Goal: Use online tool/utility: Utilize a website feature to perform a specific function

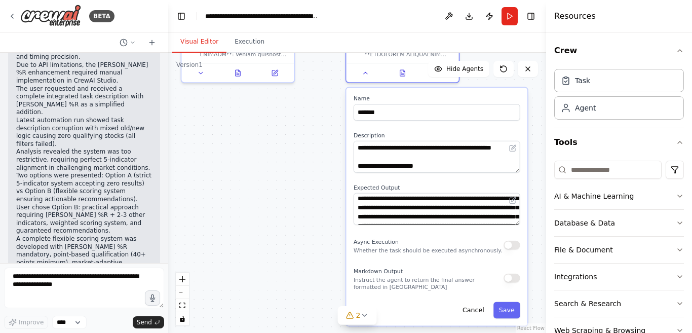
scroll to position [37838, 0]
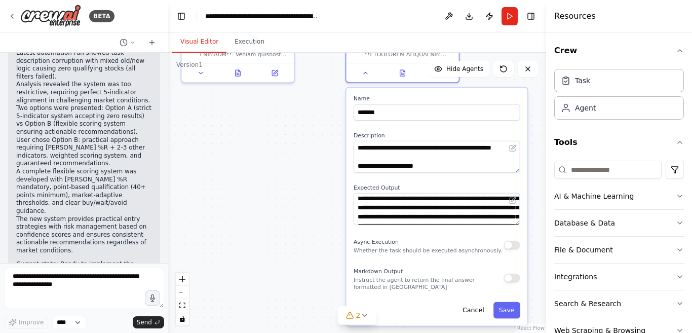
copy code "**LOREMIPS: Dolo Sita Consecte Adip - Elit Seddoeius tem Incididuntu Labo** **E…"
click at [383, 153] on textarea at bounding box center [437, 157] width 167 height 32
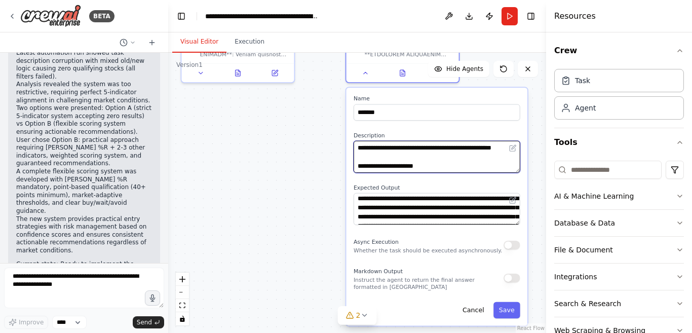
click at [383, 153] on textarea at bounding box center [437, 157] width 167 height 32
click at [383, 154] on textarea at bounding box center [437, 157] width 167 height 32
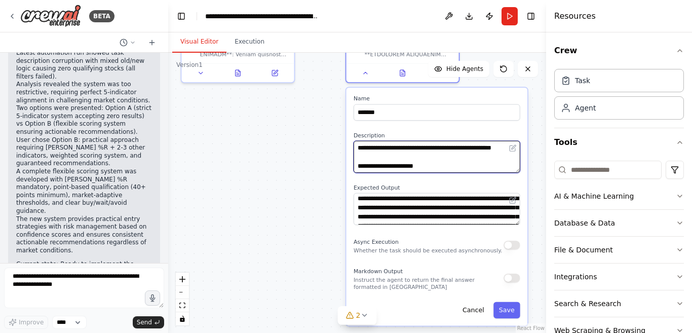
click at [383, 154] on textarea at bounding box center [437, 157] width 167 height 32
click at [448, 163] on textarea at bounding box center [437, 157] width 167 height 32
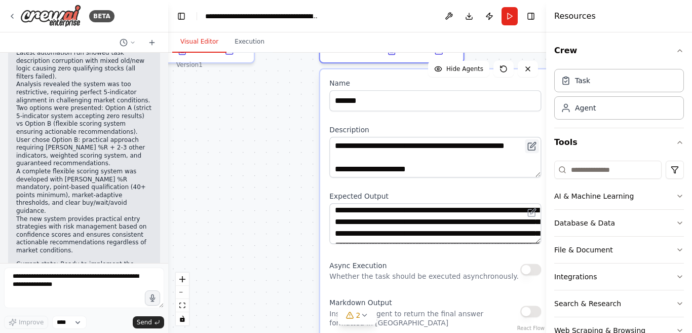
click at [532, 145] on icon at bounding box center [532, 145] width 9 height 9
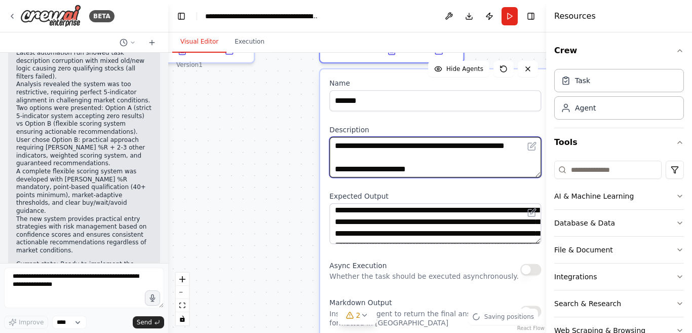
click at [462, 155] on textarea at bounding box center [435, 157] width 212 height 41
drag, startPoint x: 462, startPoint y: 155, endPoint x: 383, endPoint y: 141, distance: 80.8
click at [462, 155] on textarea at bounding box center [435, 157] width 212 height 41
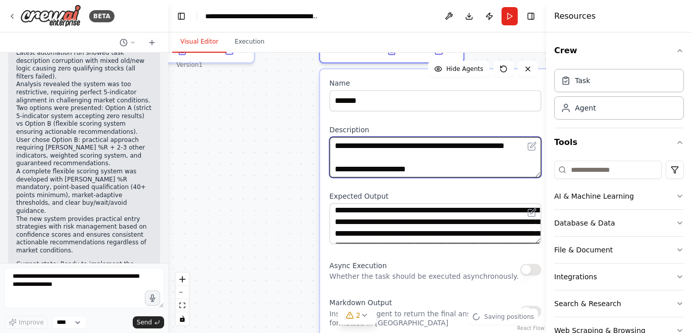
click at [461, 156] on textarea at bounding box center [435, 157] width 212 height 41
click at [383, 141] on textarea at bounding box center [435, 157] width 212 height 41
click at [380, 144] on textarea at bounding box center [435, 157] width 212 height 41
click at [380, 143] on textarea at bounding box center [435, 157] width 212 height 41
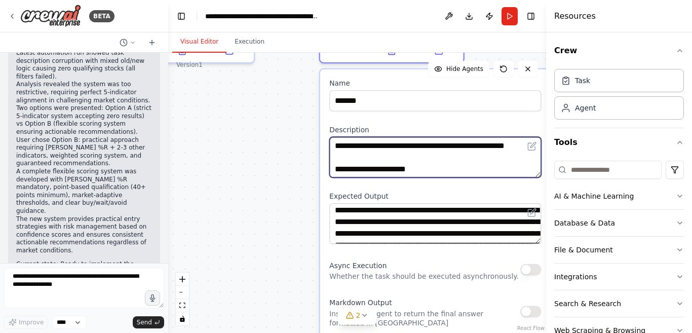
click at [380, 143] on textarea at bounding box center [435, 157] width 212 height 41
paste textarea "**********"
click at [437, 171] on textarea at bounding box center [435, 157] width 212 height 41
type textarea "**********"
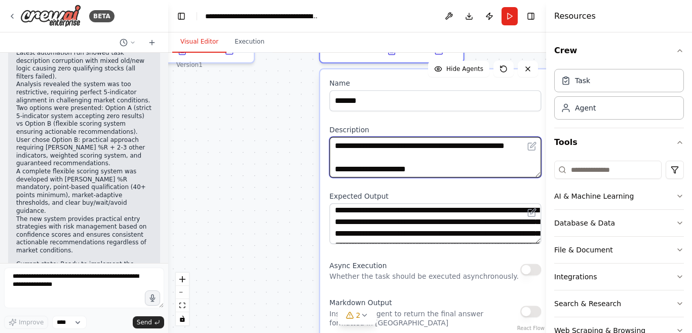
scroll to position [1663, 0]
click at [492, 158] on textarea at bounding box center [435, 157] width 212 height 41
click at [460, 175] on textarea at bounding box center [435, 157] width 212 height 41
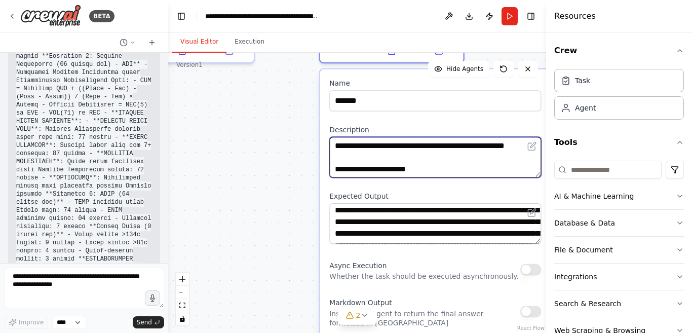
scroll to position [38649, 0]
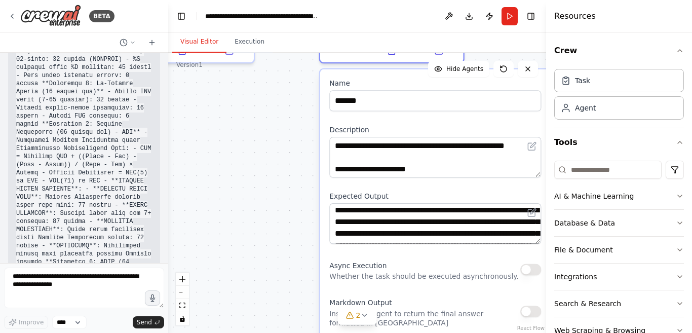
copy code "**LORE IPSUMDOLOR SITAME - CONSECTET ADIPI ELITS** **🔍 DOEIU TEMP INCIDIDUNT:**…"
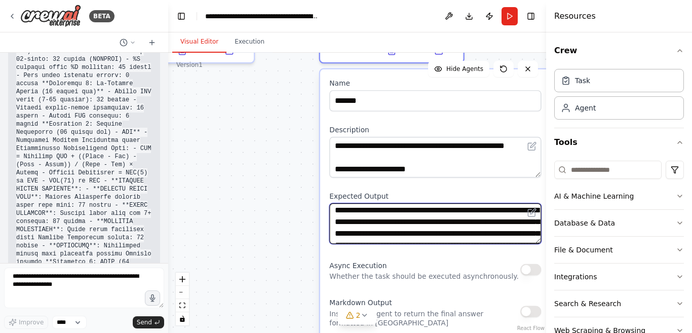
click at [372, 221] on textarea at bounding box center [435, 223] width 212 height 41
paste textarea
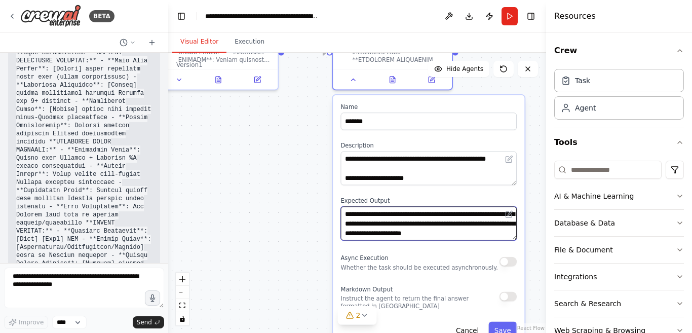
scroll to position [40069, 0]
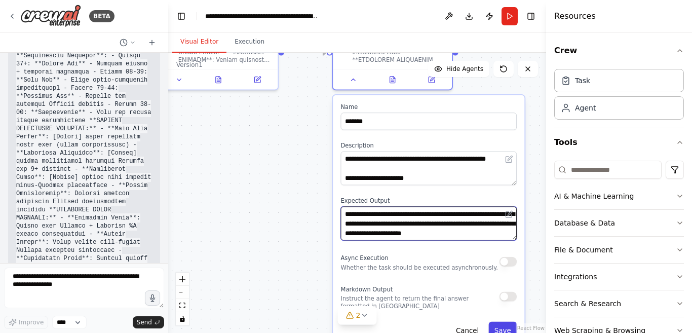
type textarea "**********"
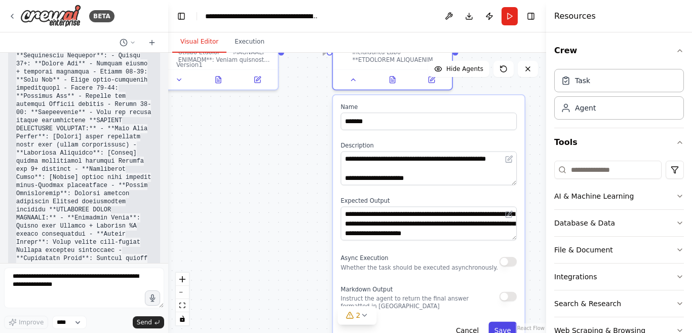
click at [508, 329] on button "Save" at bounding box center [503, 330] width 28 height 17
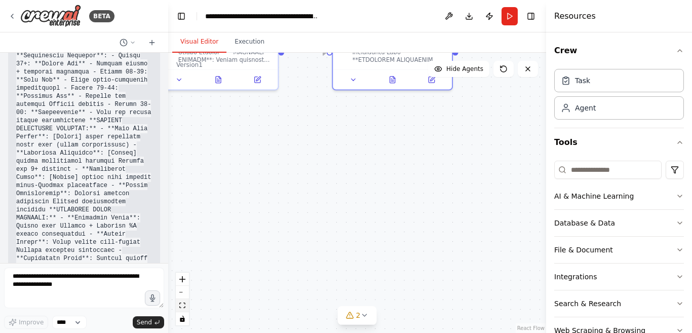
click at [182, 305] on icon "fit view" at bounding box center [182, 306] width 6 height 6
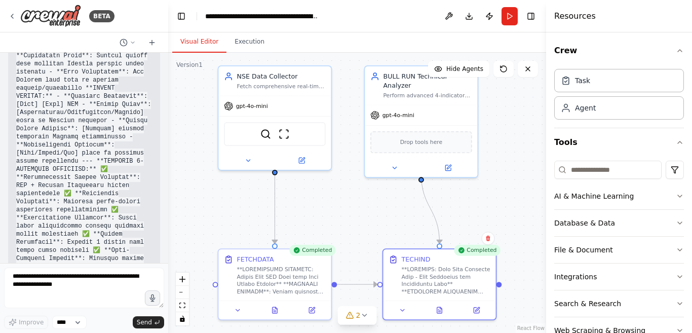
scroll to position [40407, 0]
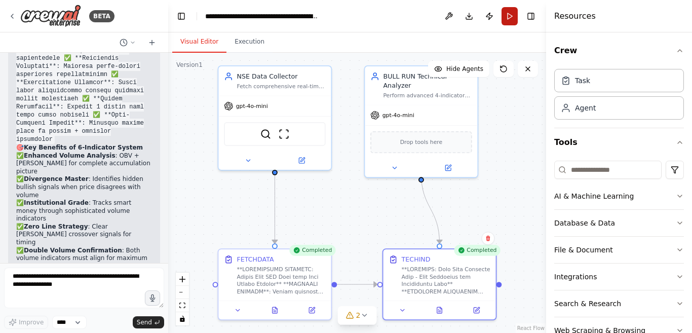
click at [506, 17] on button "Run" at bounding box center [510, 16] width 16 height 18
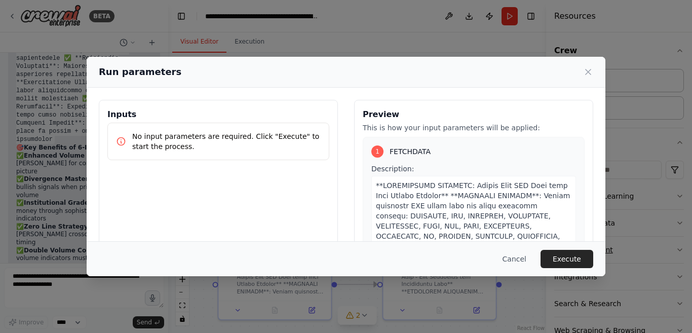
click at [562, 260] on button "Execute" at bounding box center [567, 259] width 53 height 18
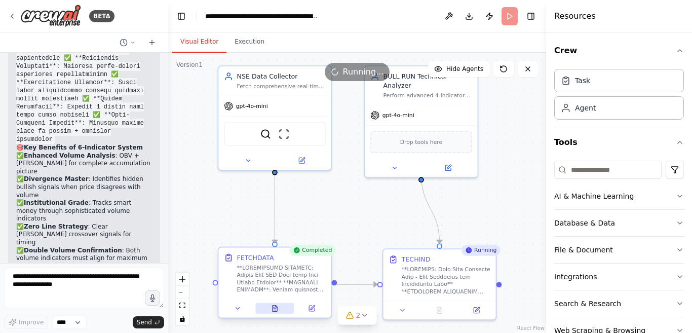
click at [277, 307] on icon at bounding box center [277, 307] width 2 height 2
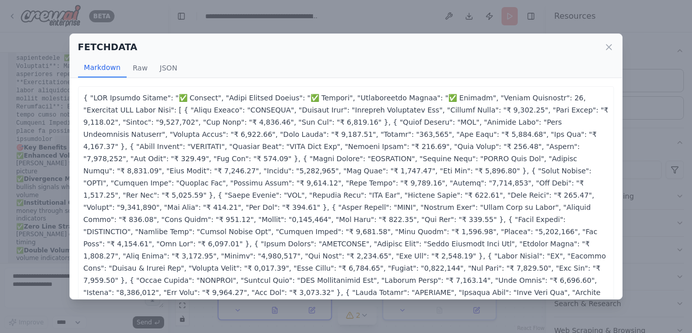
scroll to position [37, 0]
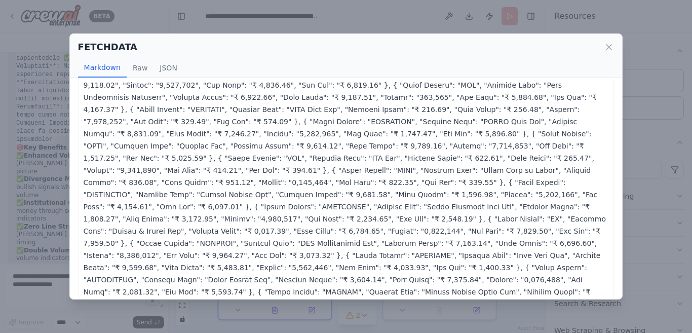
click at [610, 44] on icon at bounding box center [609, 47] width 10 height 10
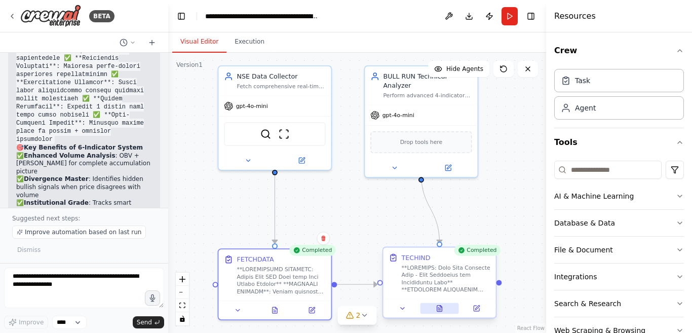
click at [439, 307] on icon at bounding box center [439, 309] width 5 height 6
click at [437, 306] on icon at bounding box center [439, 308] width 7 height 7
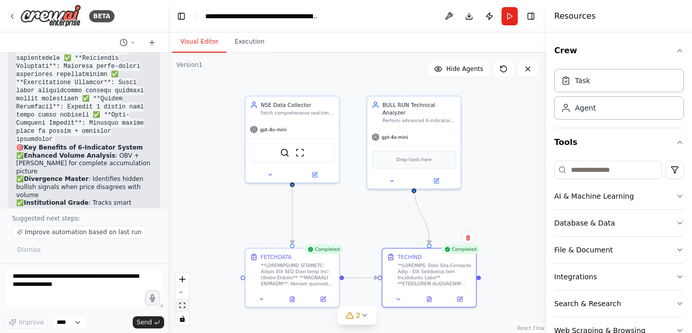
click at [183, 308] on icon "fit view" at bounding box center [182, 306] width 6 height 6
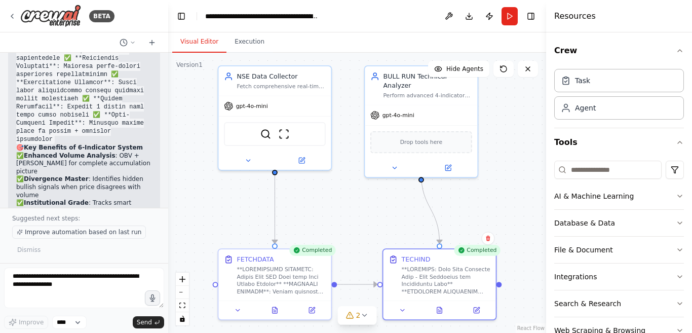
click at [69, 231] on span "Improve automation based on last run" at bounding box center [83, 232] width 117 height 8
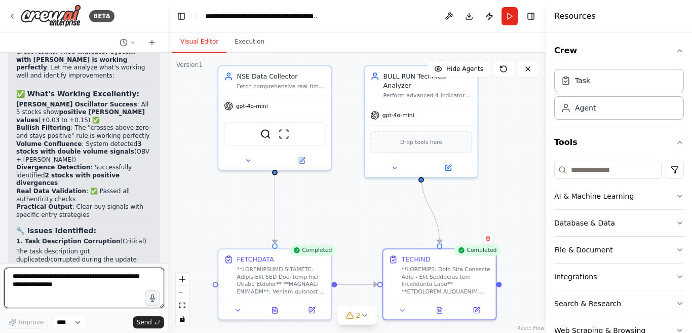
scroll to position [41070, 0]
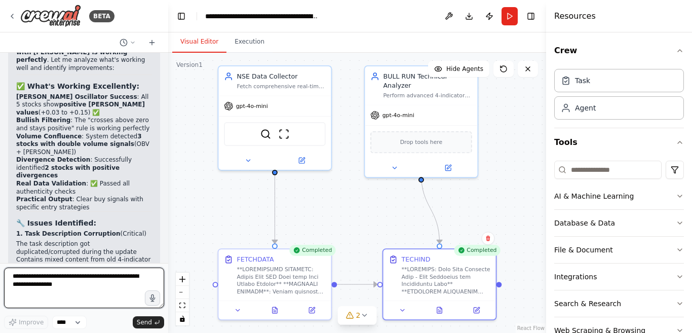
click at [89, 282] on textarea at bounding box center [84, 288] width 160 height 41
type textarea "**********"
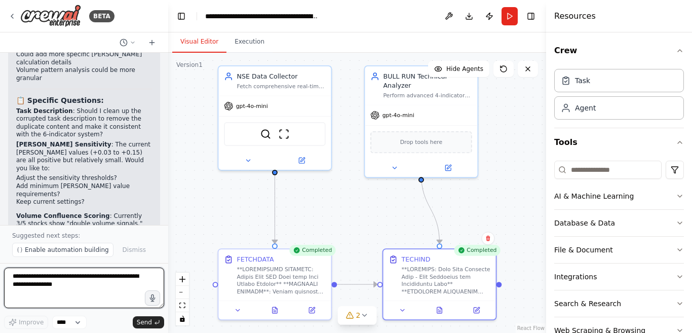
scroll to position [41331, 0]
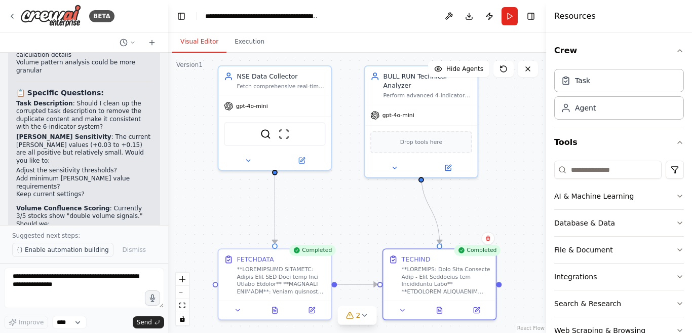
click at [66, 248] on span "Enable automation building" at bounding box center [67, 250] width 84 height 8
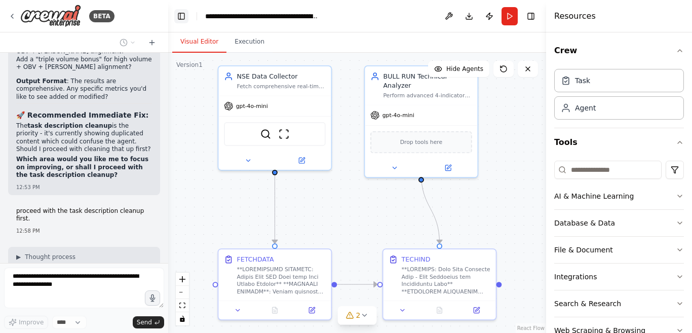
scroll to position [41529, 0]
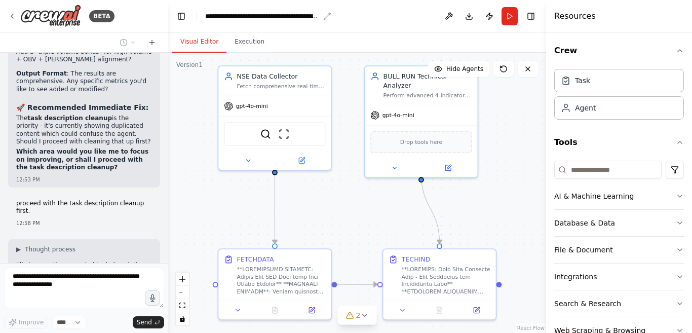
click at [326, 14] on icon "breadcrumb" at bounding box center [327, 16] width 8 height 8
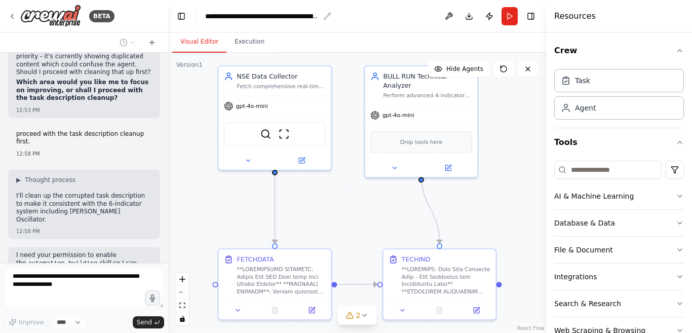
click at [312, 15] on div "**********" at bounding box center [262, 16] width 114 height 10
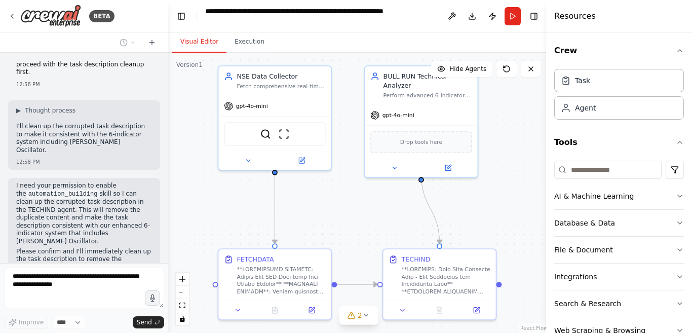
scroll to position [41660, 0]
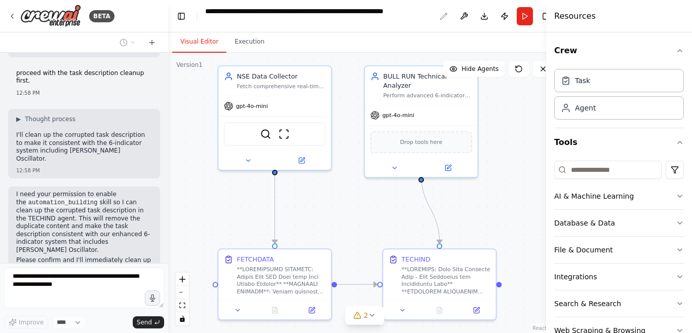
click at [440, 15] on icon "breadcrumb" at bounding box center [444, 16] width 8 height 8
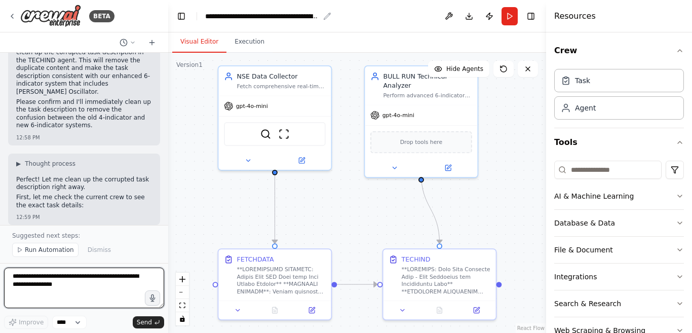
scroll to position [41833, 0]
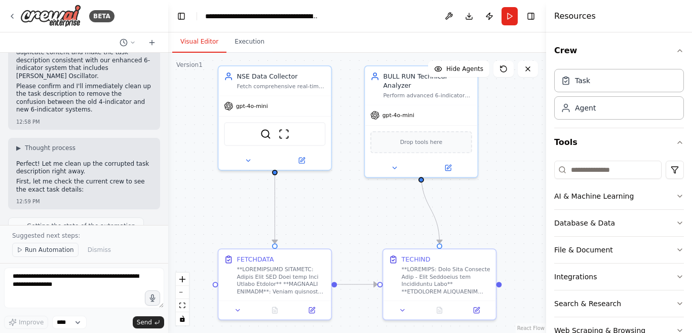
click at [52, 249] on span "Run Automation" at bounding box center [49, 250] width 49 height 8
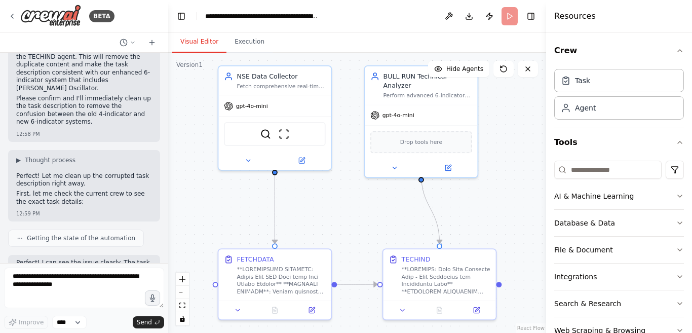
scroll to position [41829, 0]
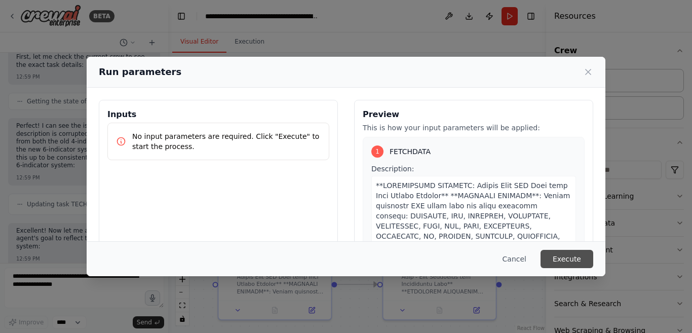
click at [560, 256] on button "Execute" at bounding box center [567, 259] width 53 height 18
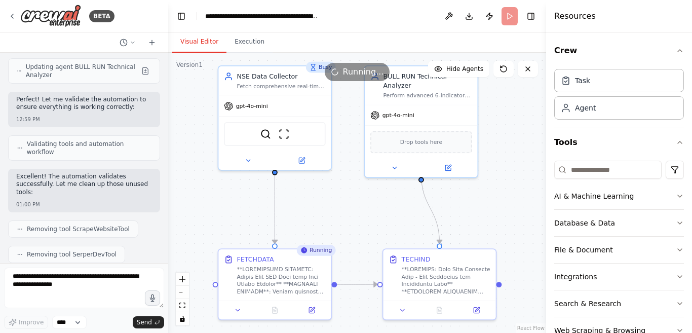
scroll to position [42182, 0]
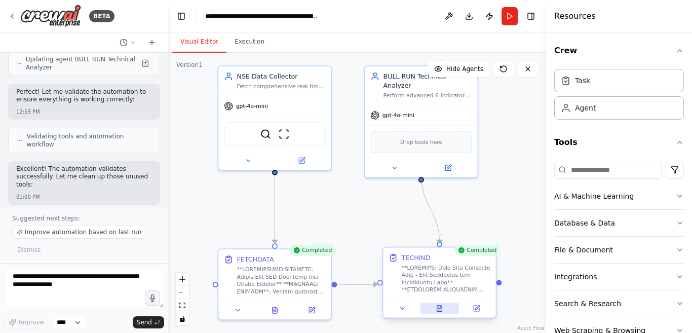
click at [438, 308] on icon at bounding box center [439, 309] width 5 height 6
click at [438, 309] on icon at bounding box center [439, 309] width 5 height 6
click at [438, 307] on icon at bounding box center [439, 309] width 5 height 6
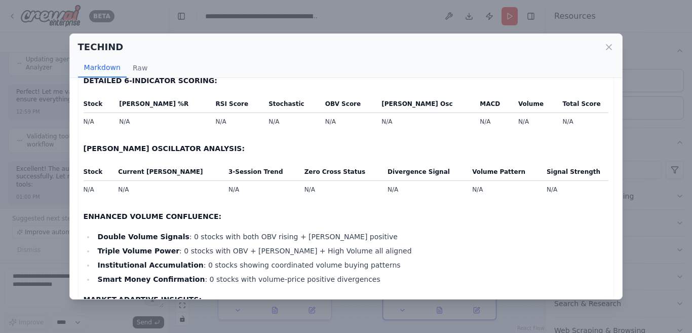
scroll to position [597, 0]
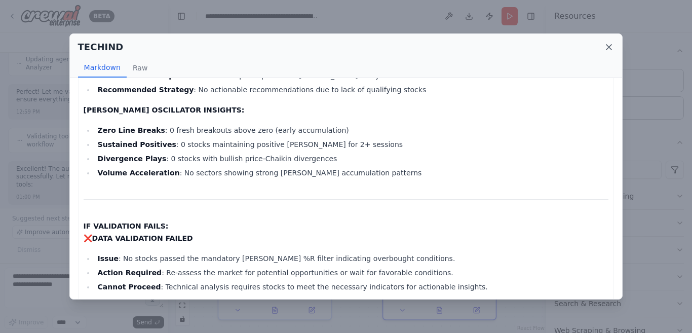
click at [606, 46] on icon at bounding box center [609, 47] width 10 height 10
